Goal: Information Seeking & Learning: Learn about a topic

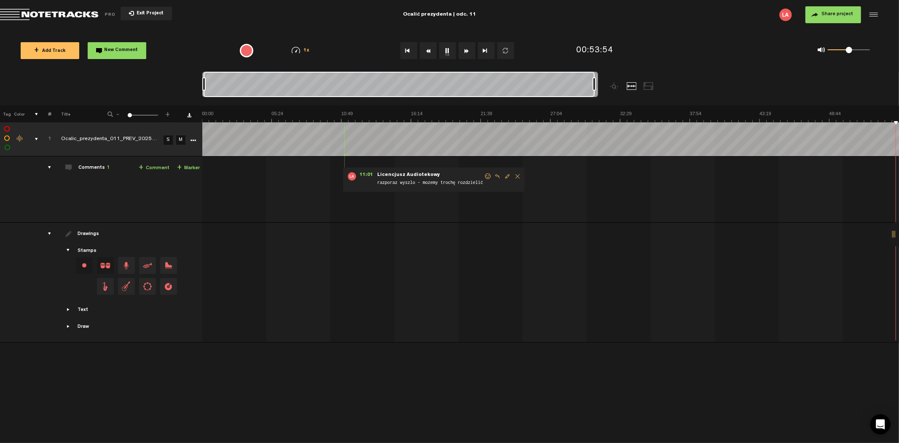
click at [449, 48] on button "1x" at bounding box center [447, 50] width 17 height 17
click at [135, 8] on button "Exit Project" at bounding box center [146, 13] width 51 height 13
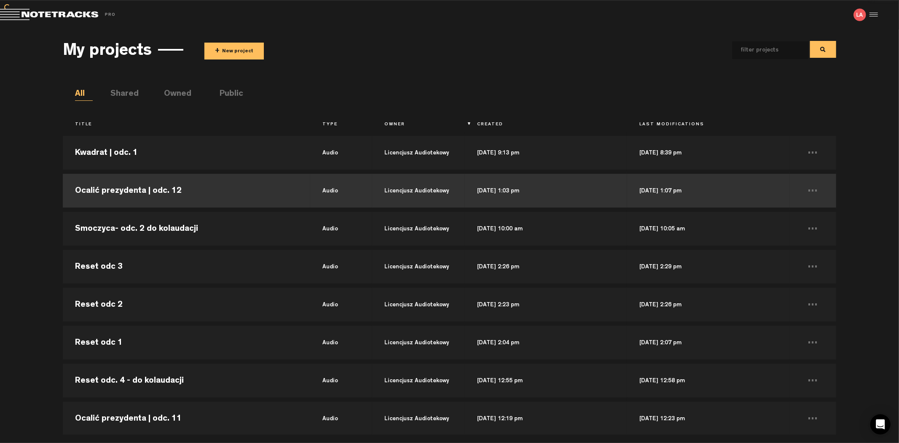
click at [203, 194] on td "Ocalić prezydenta | odc. 12" at bounding box center [187, 191] width 248 height 38
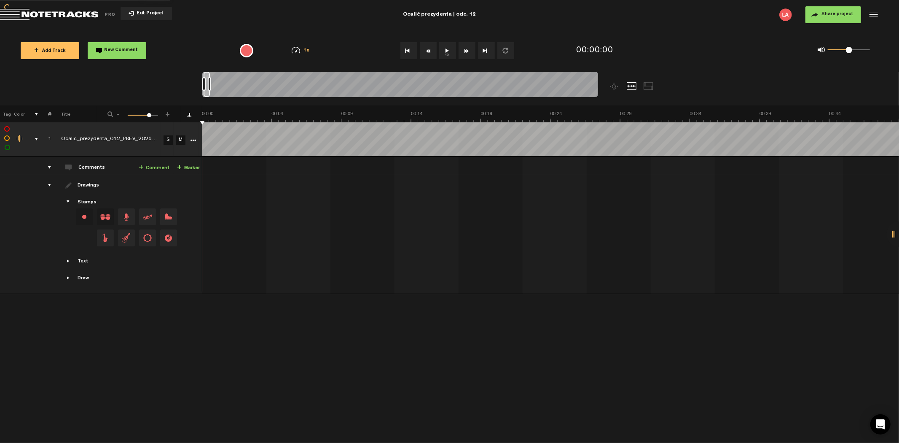
click at [446, 55] on button "1x" at bounding box center [447, 50] width 17 height 17
click at [463, 52] on button "Fast Forward" at bounding box center [467, 50] width 17 height 17
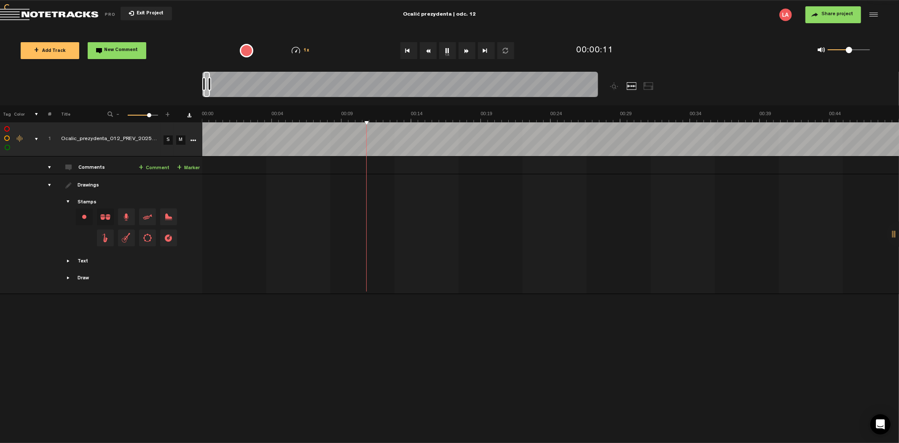
click at [463, 52] on button "Fast Forward" at bounding box center [467, 50] width 17 height 17
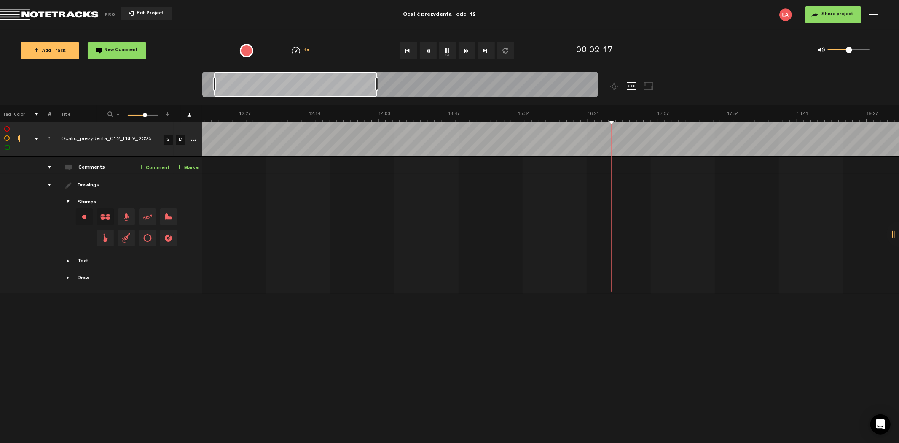
scroll to position [0, 19]
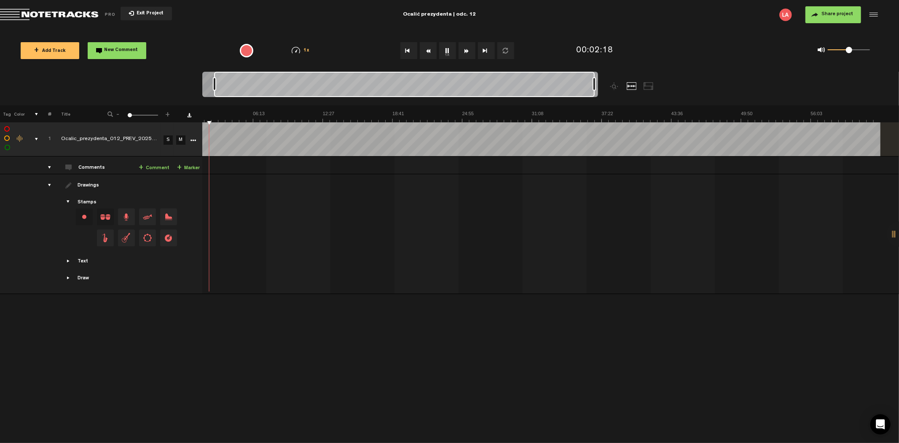
drag, startPoint x: 221, startPoint y: 84, endPoint x: 651, endPoint y: 113, distance: 431.5
click at [651, 30] on div "Loading... 100% + Add Track New Comment 1x 0.25x 0.5x 0.75x 1x 1.25x 1.5x 1.75x…" at bounding box center [449, 30] width 899 height 0
drag, startPoint x: 213, startPoint y: 84, endPoint x: 178, endPoint y: 83, distance: 34.6
click at [178, 83] on nt-zoom-navigation-bar at bounding box center [449, 89] width 899 height 34
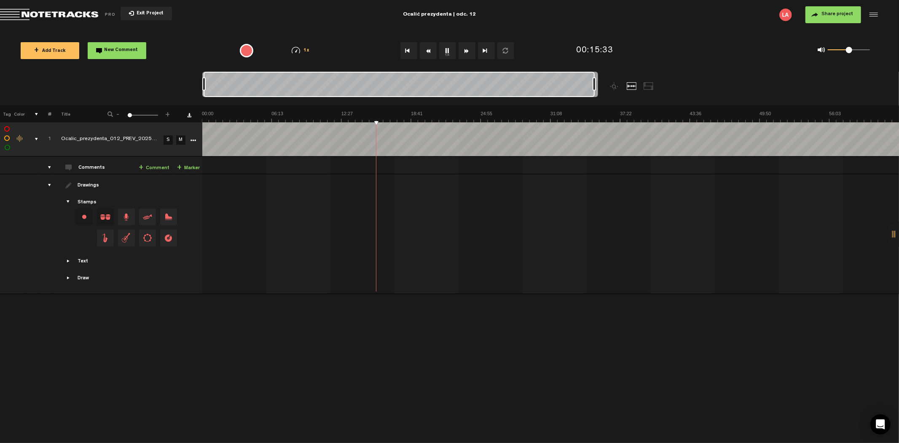
click at [431, 55] on button "Rewind" at bounding box center [428, 50] width 17 height 17
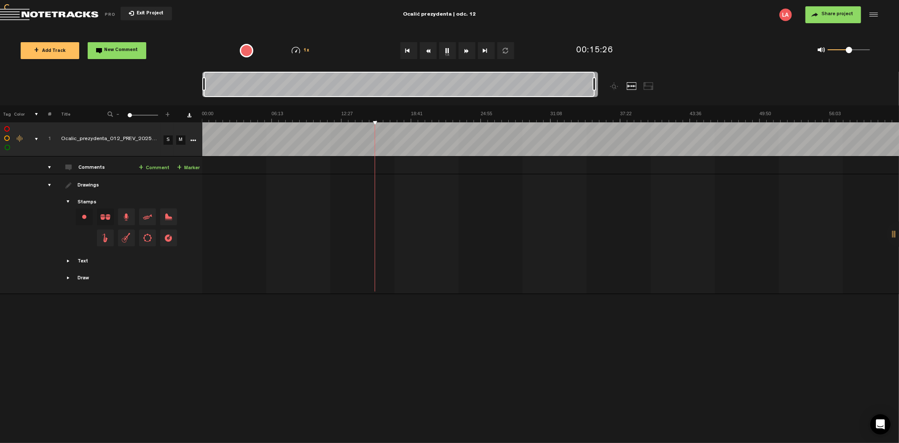
click at [431, 55] on button "Rewind" at bounding box center [428, 50] width 17 height 17
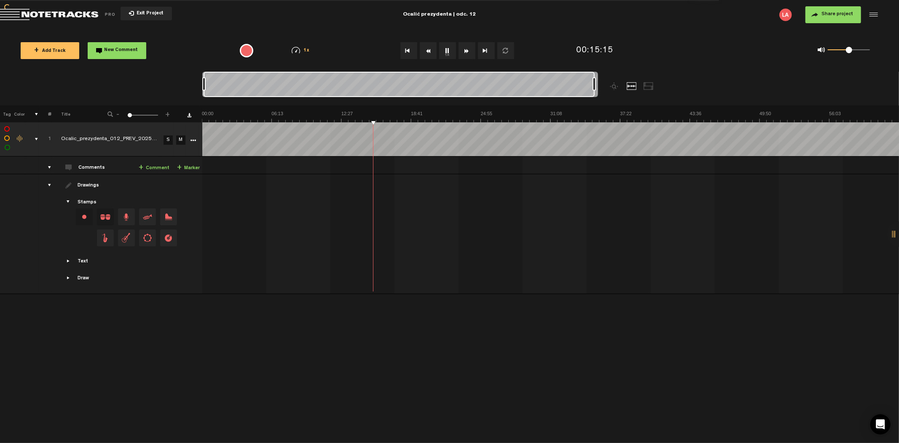
click at [431, 55] on button "Rewind" at bounding box center [428, 50] width 17 height 17
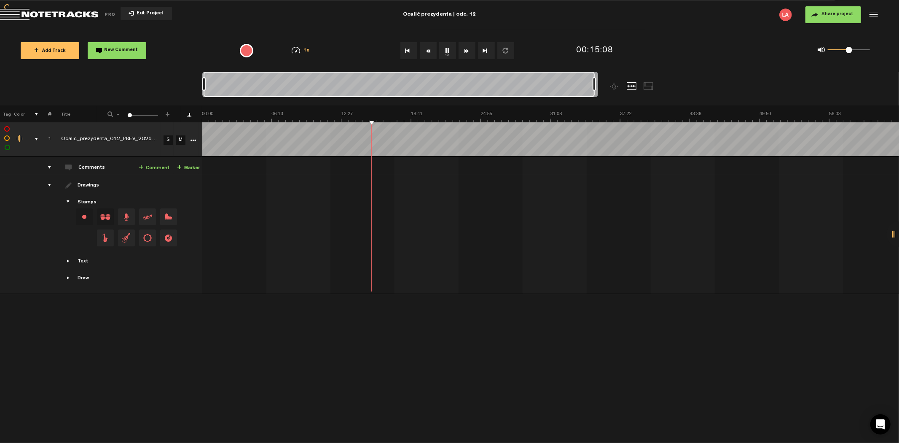
click at [431, 55] on button "Rewind" at bounding box center [428, 50] width 17 height 17
